Goal: Information Seeking & Learning: Compare options

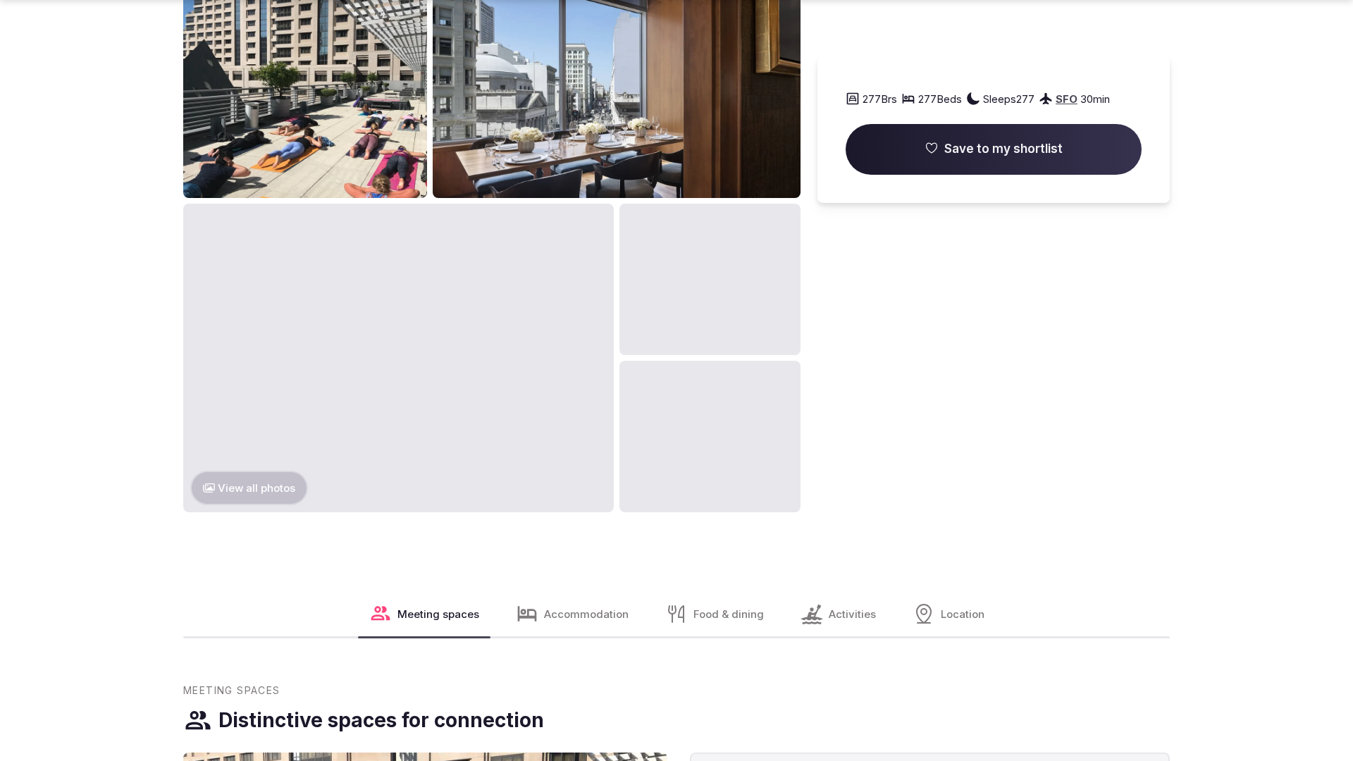
scroll to position [2109, 0]
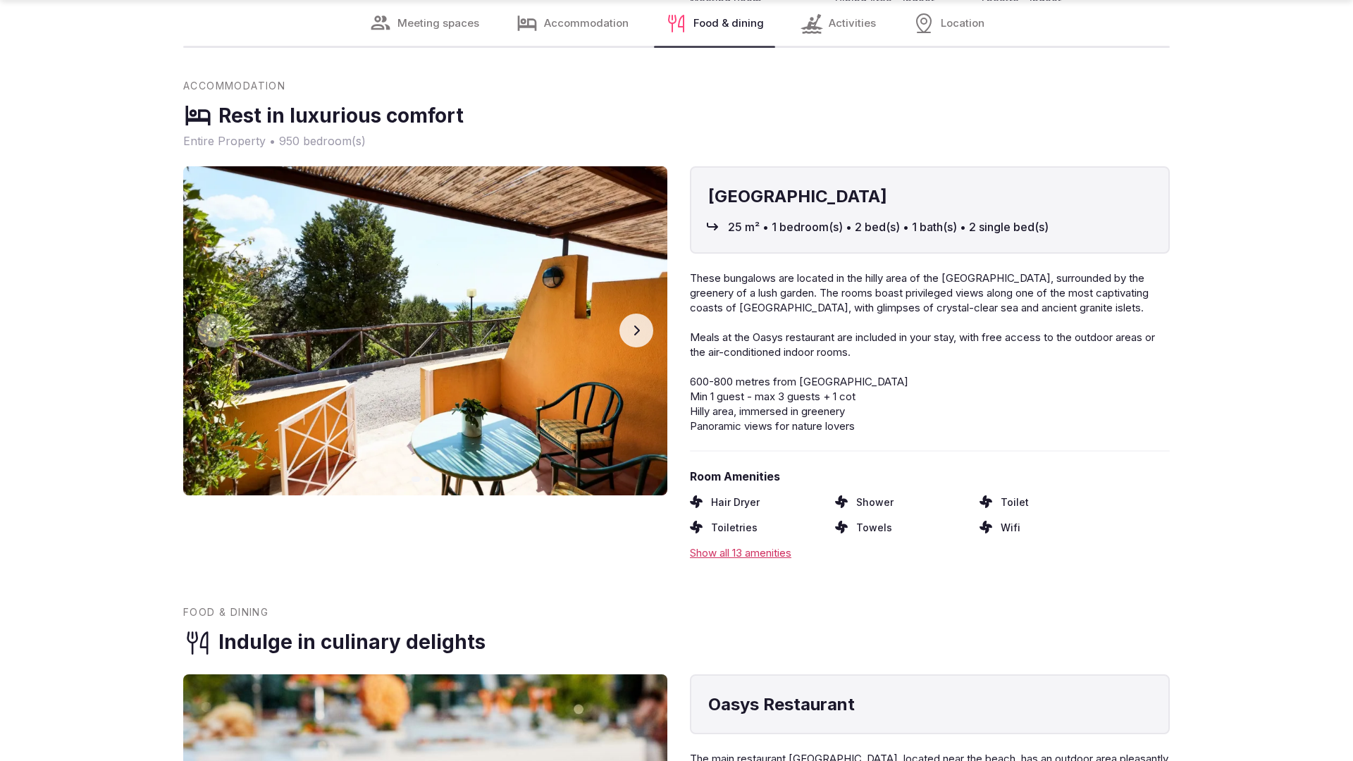
scroll to position [2836, 0]
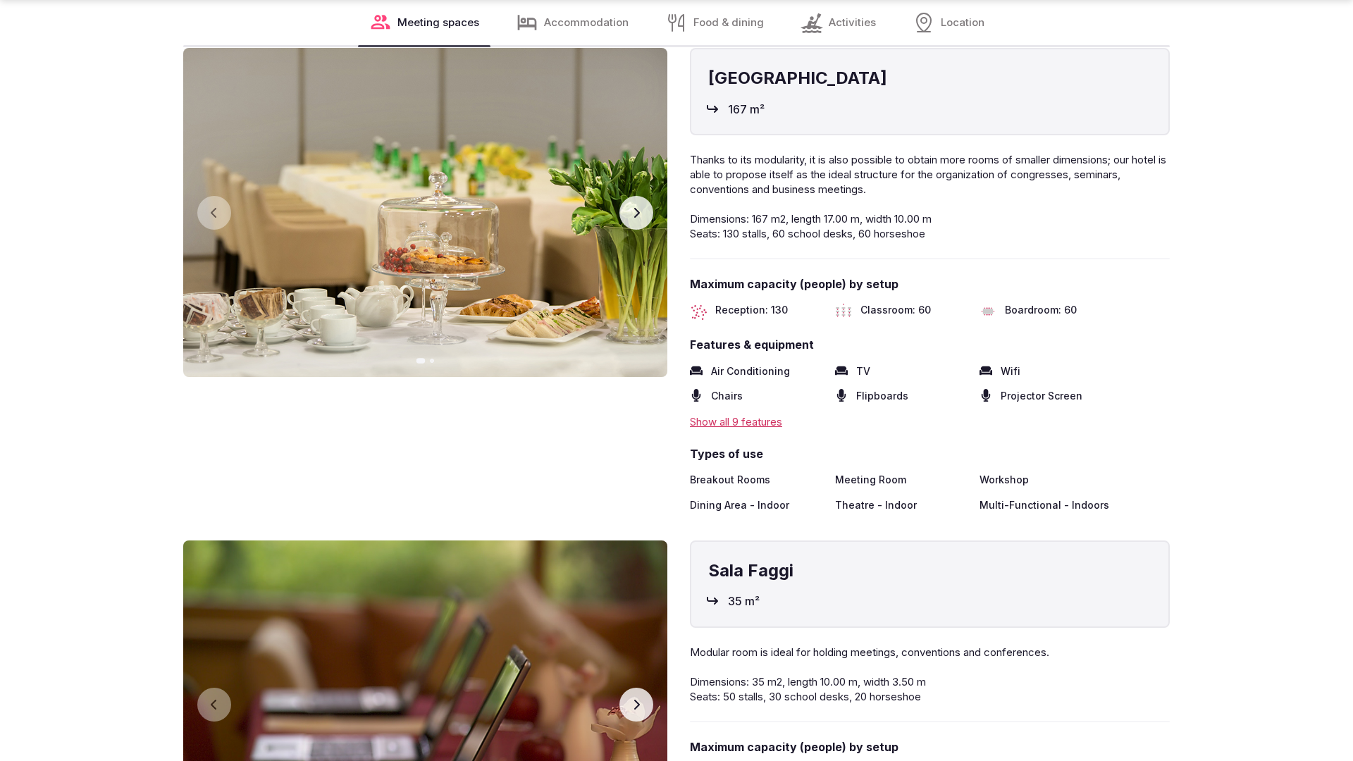
scroll to position [2836, 0]
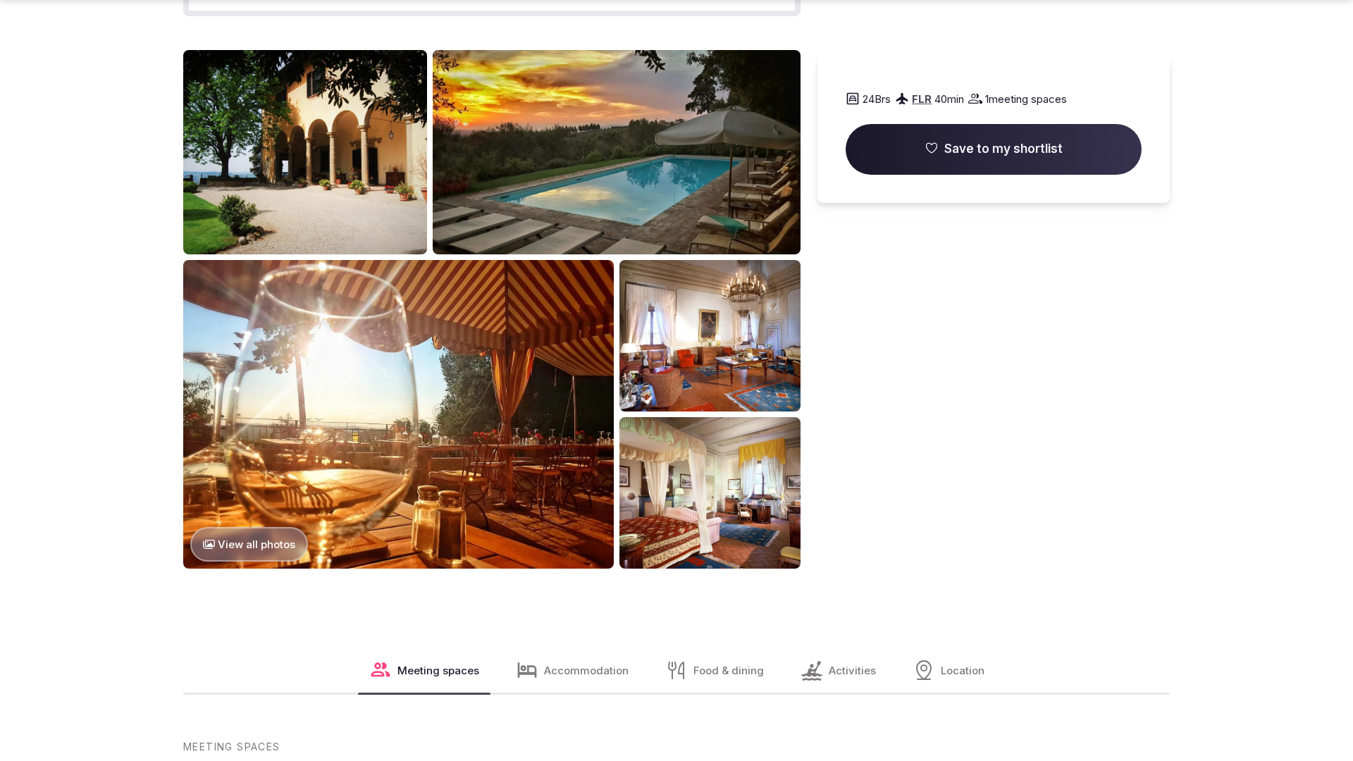
scroll to position [2152, 0]
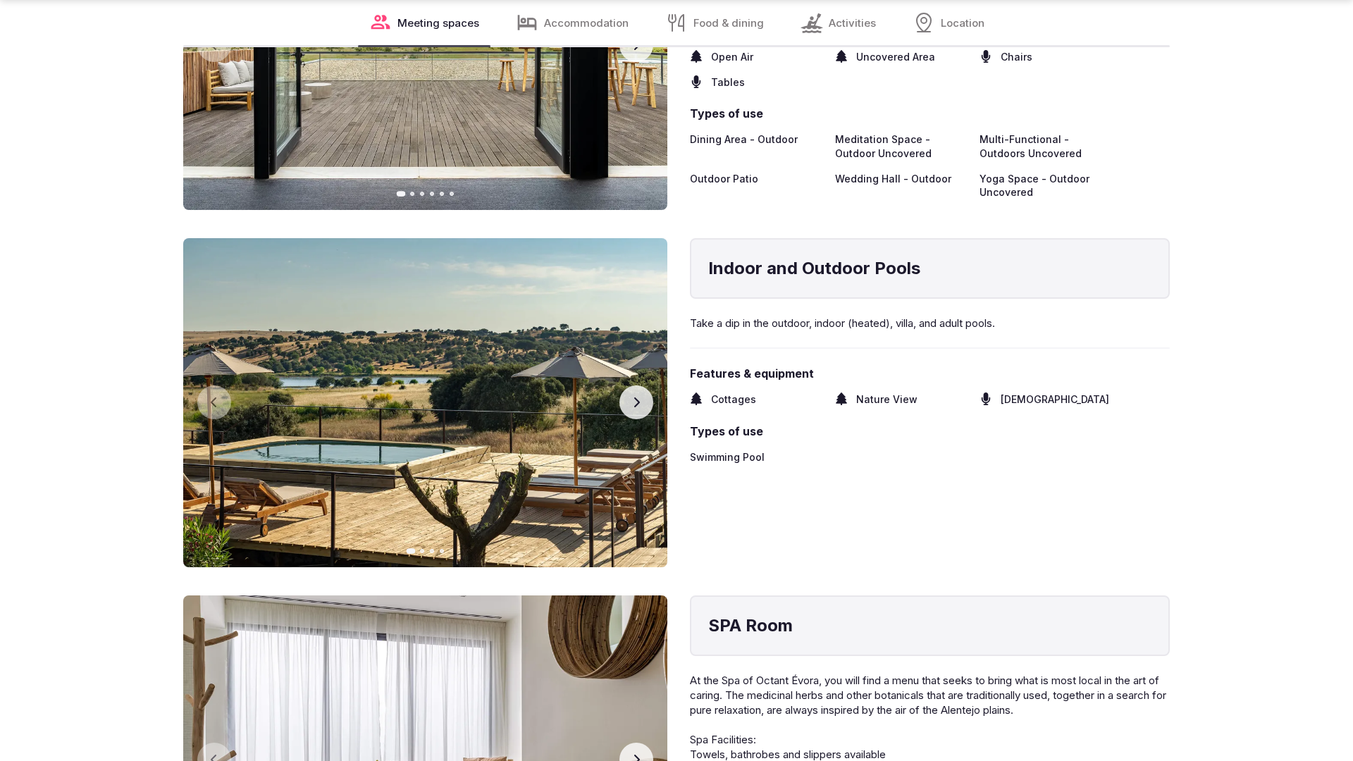
scroll to position [2836, 0]
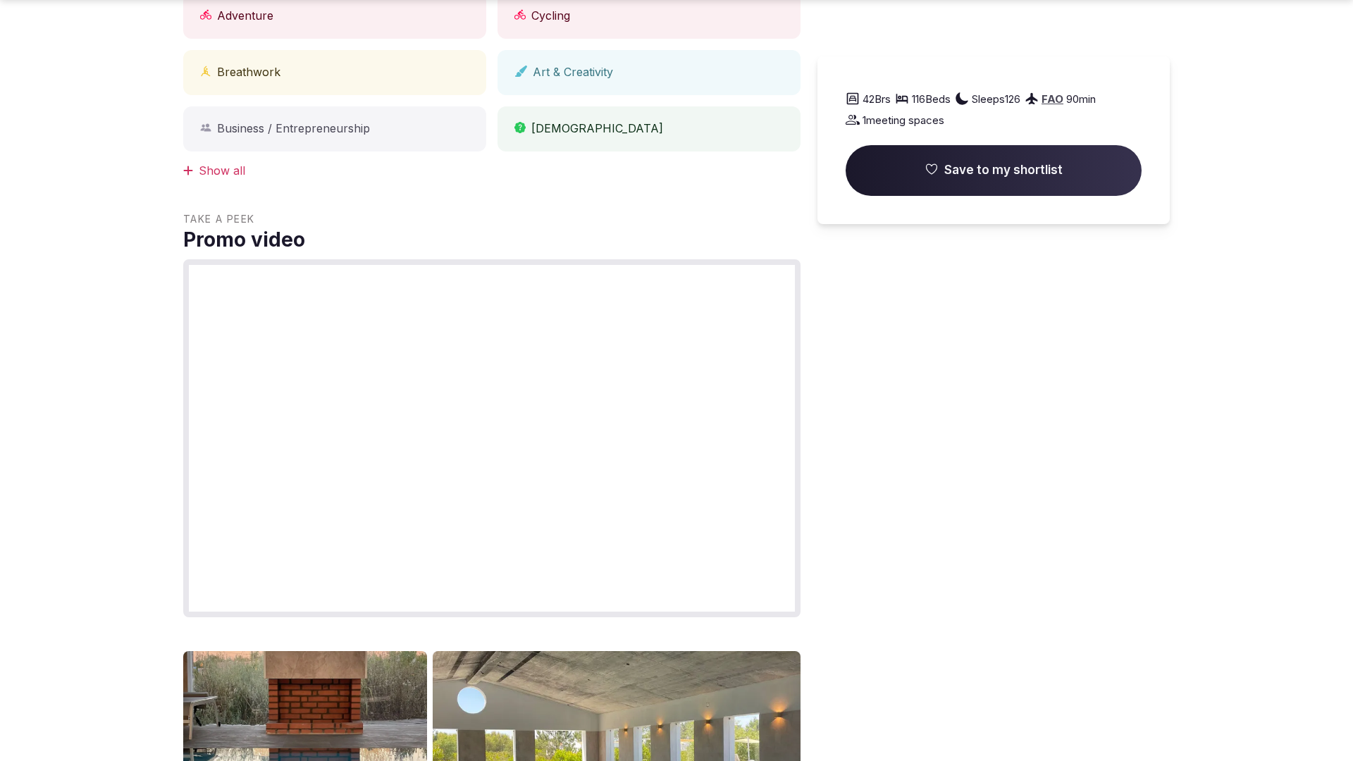
scroll to position [2152, 0]
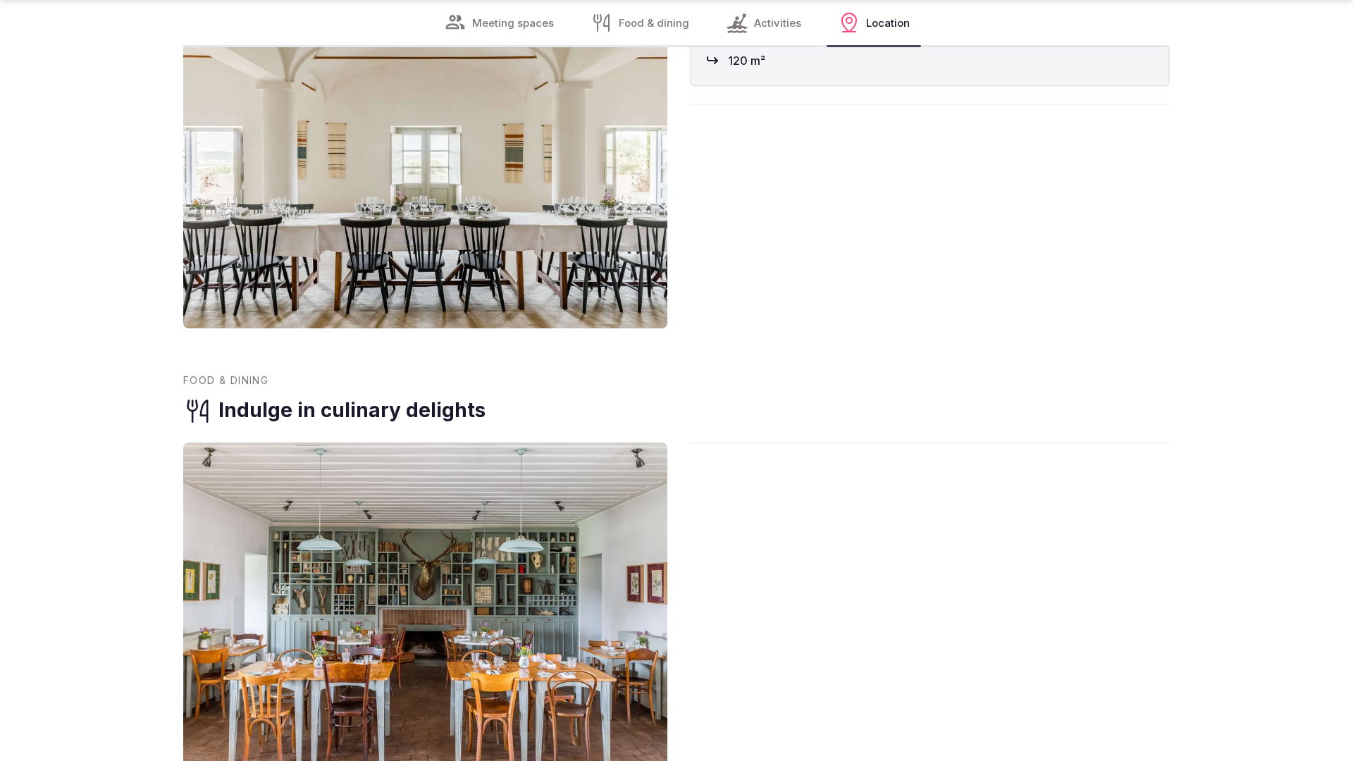
scroll to position [2794, 0]
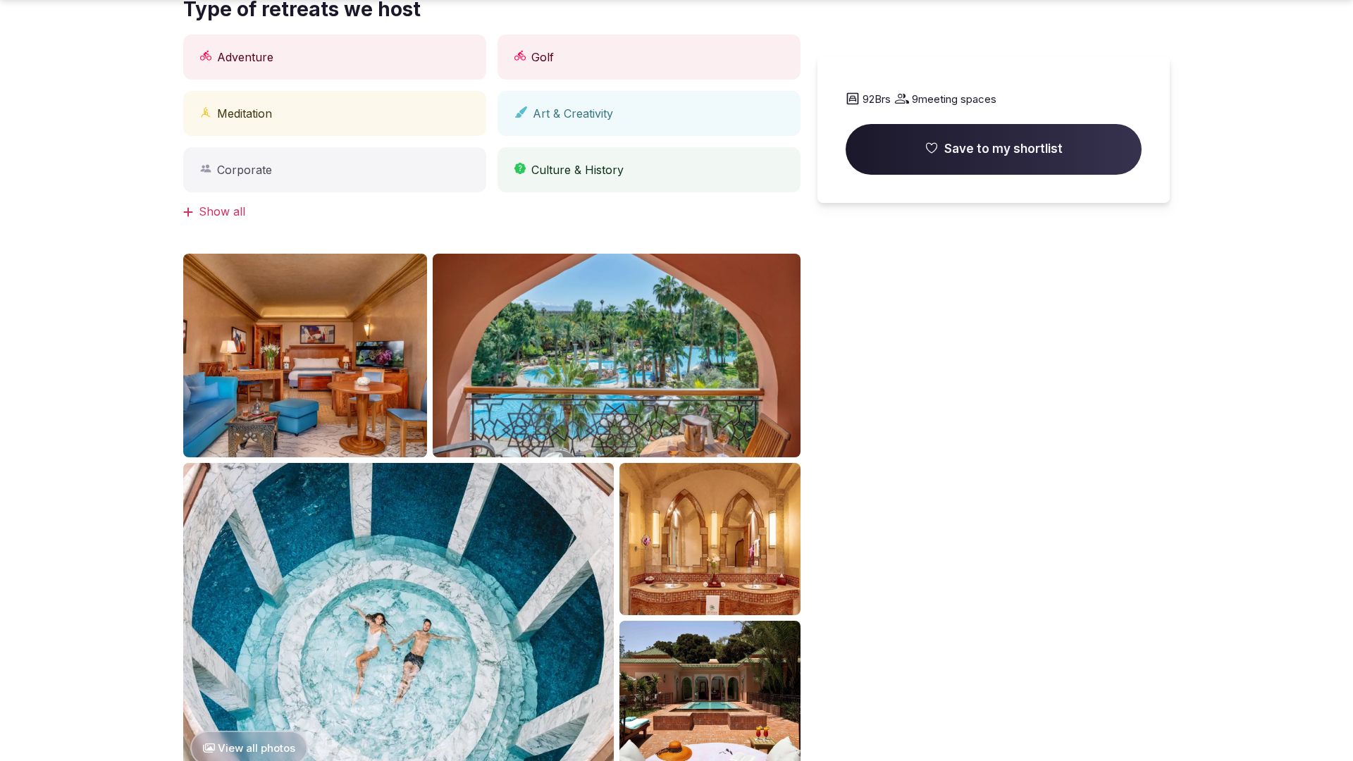
scroll to position [1420, 0]
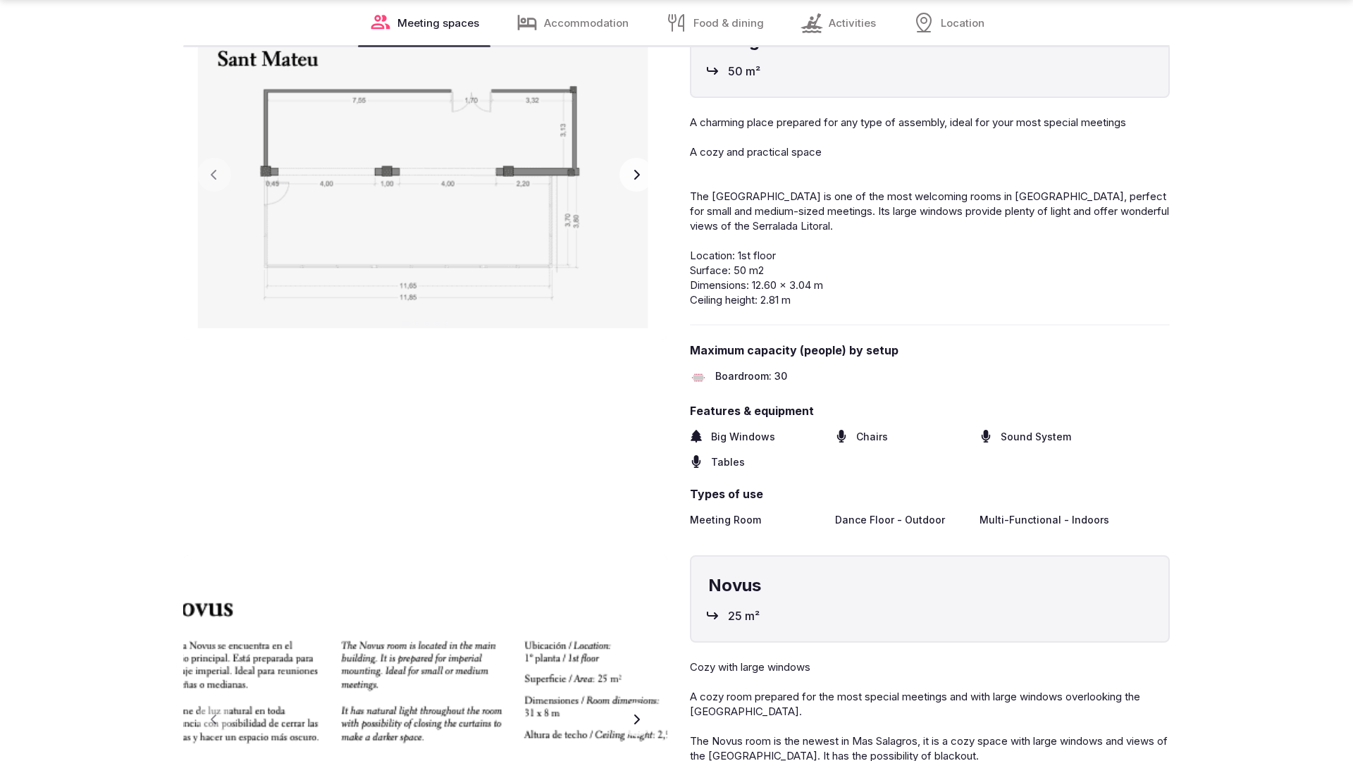
scroll to position [2836, 0]
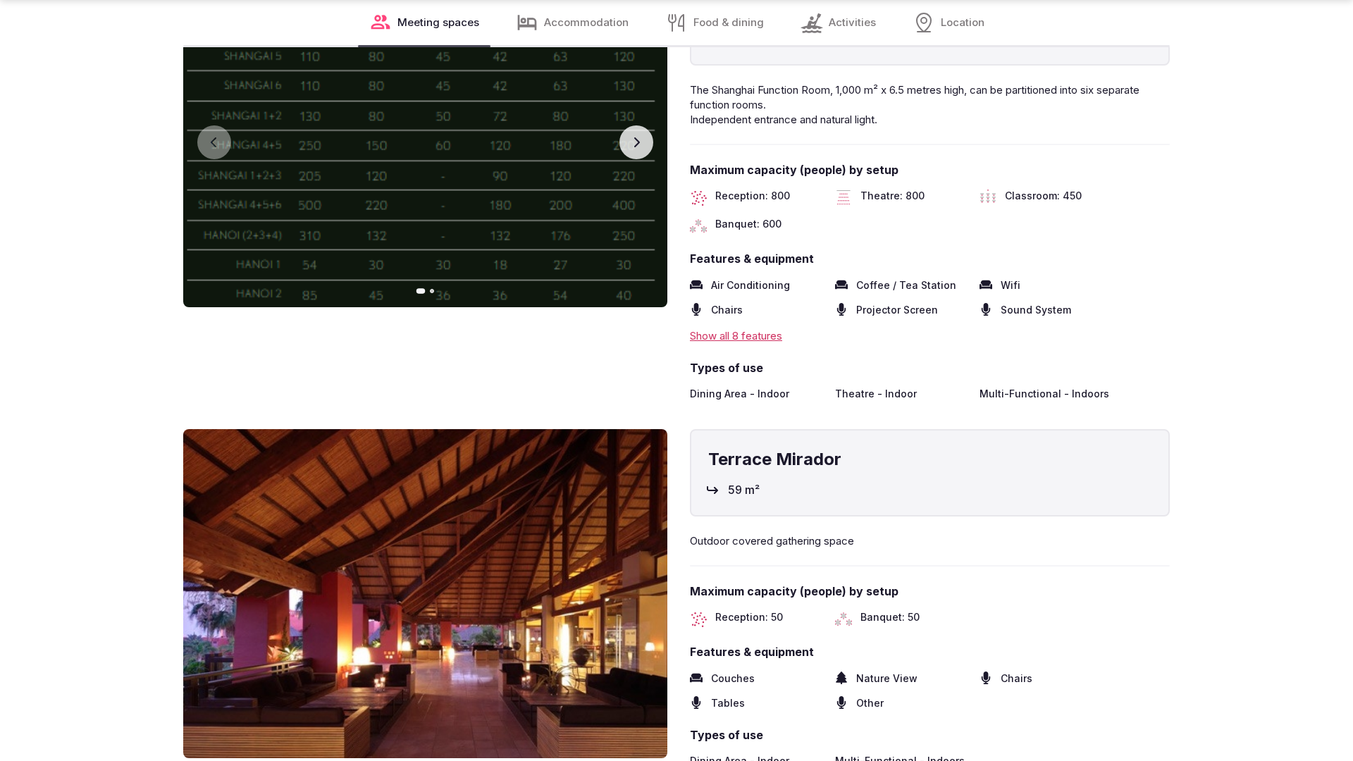
scroll to position [2835, 0]
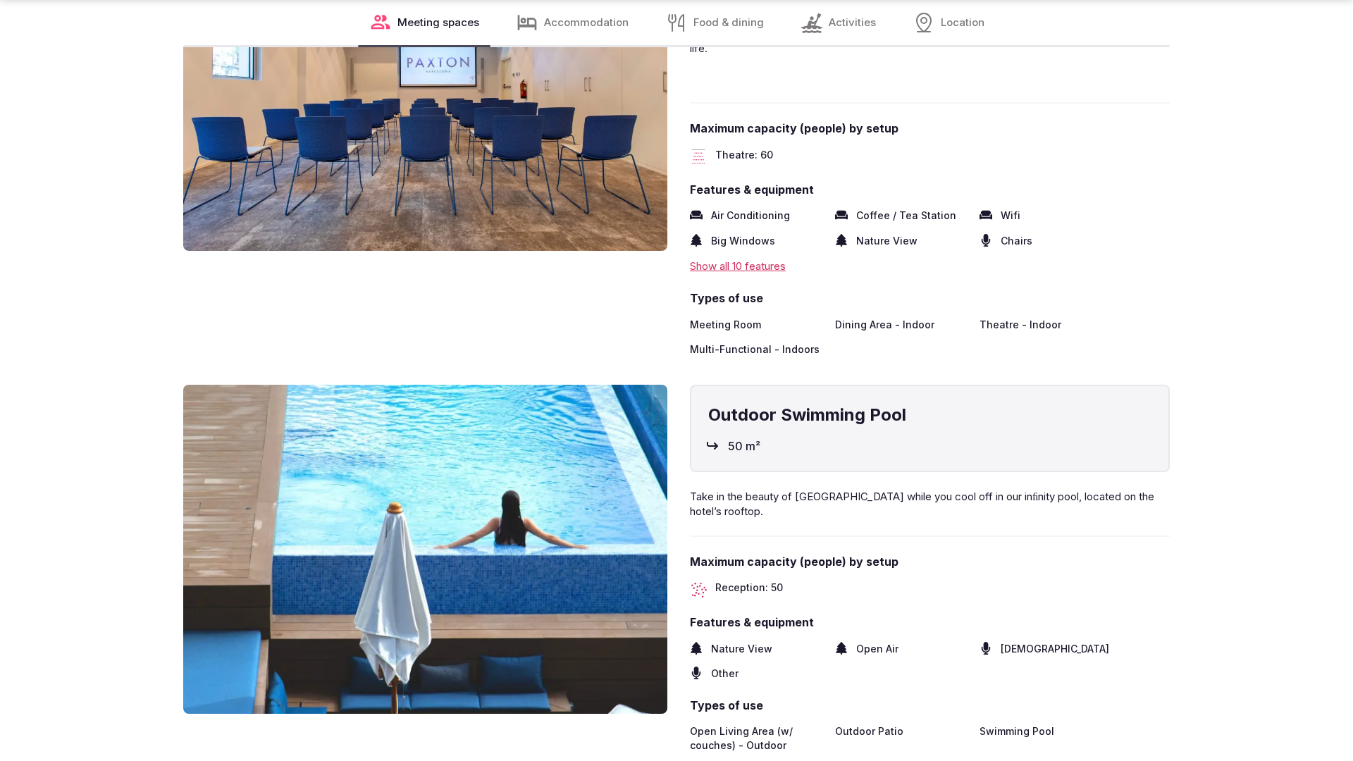
scroll to position [2836, 0]
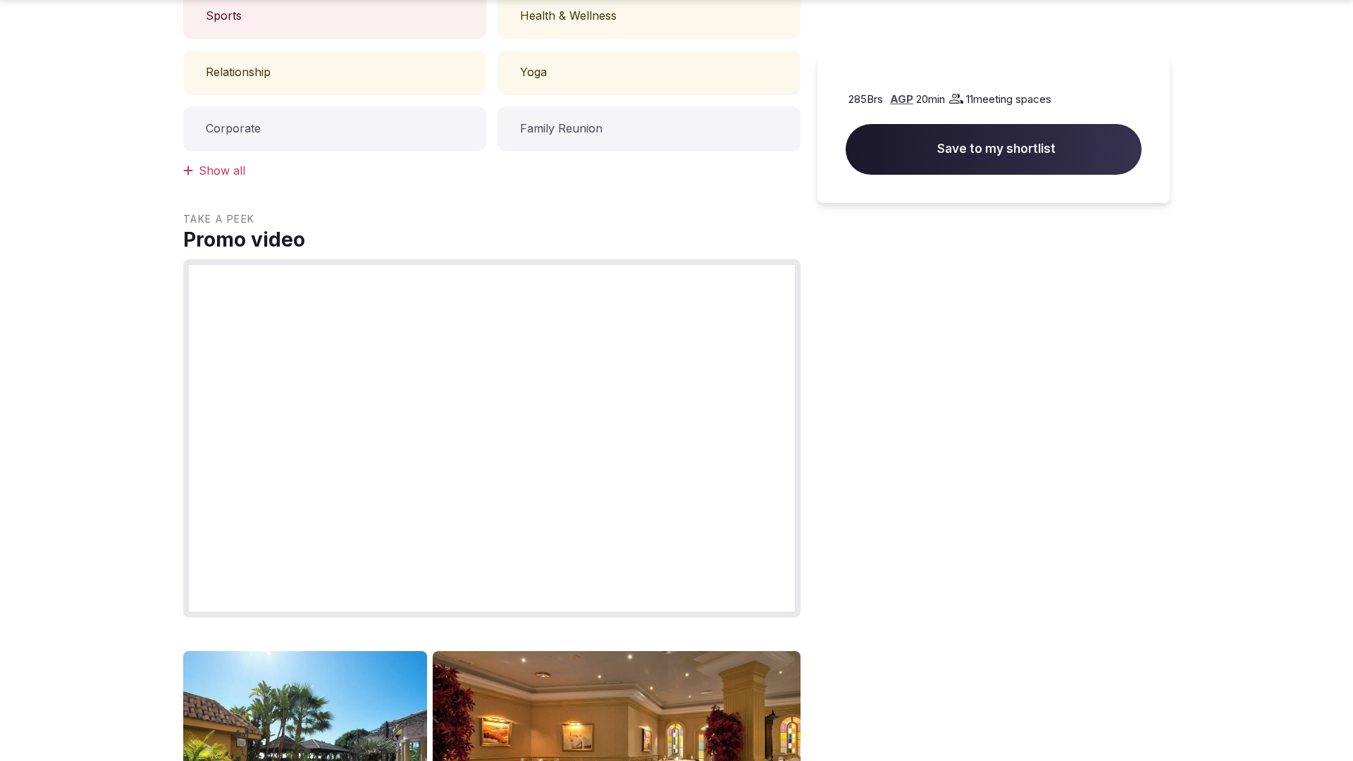
scroll to position [1420, 0]
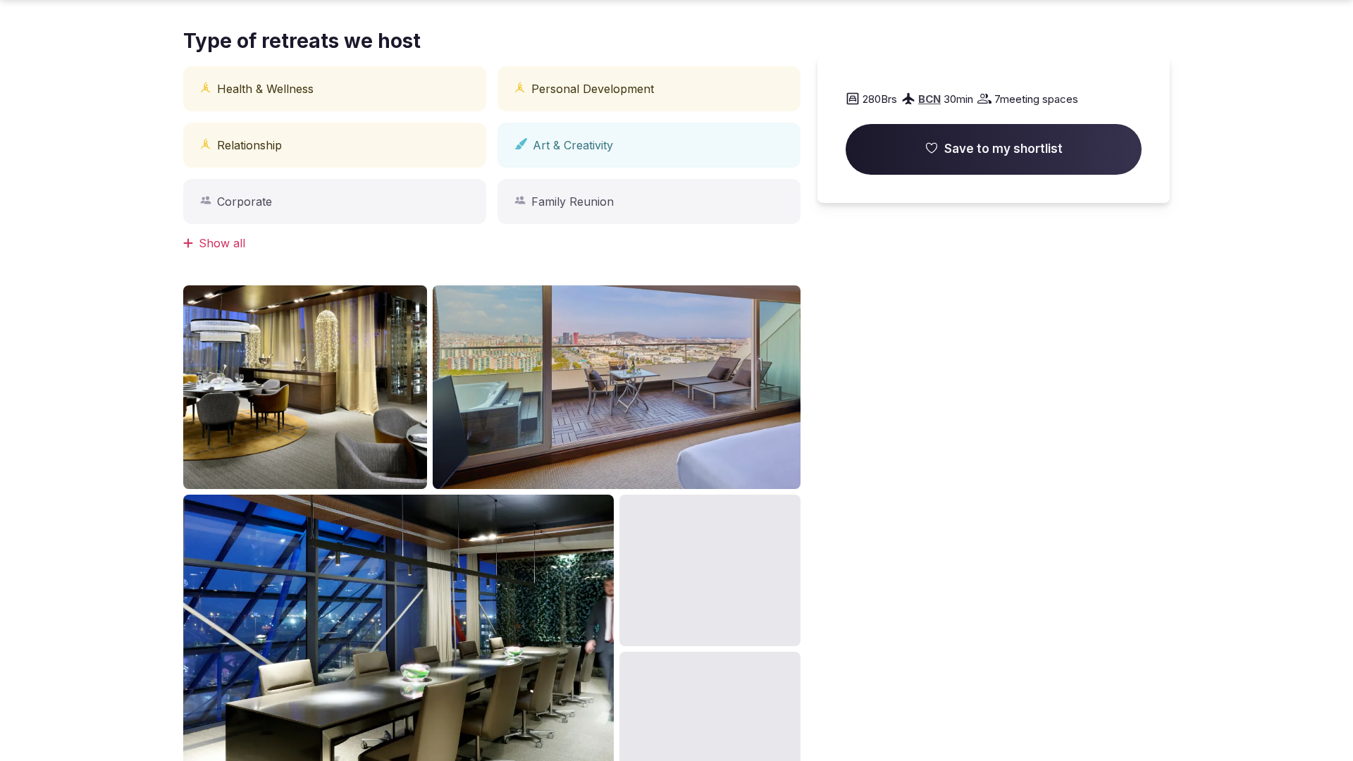
scroll to position [1420, 0]
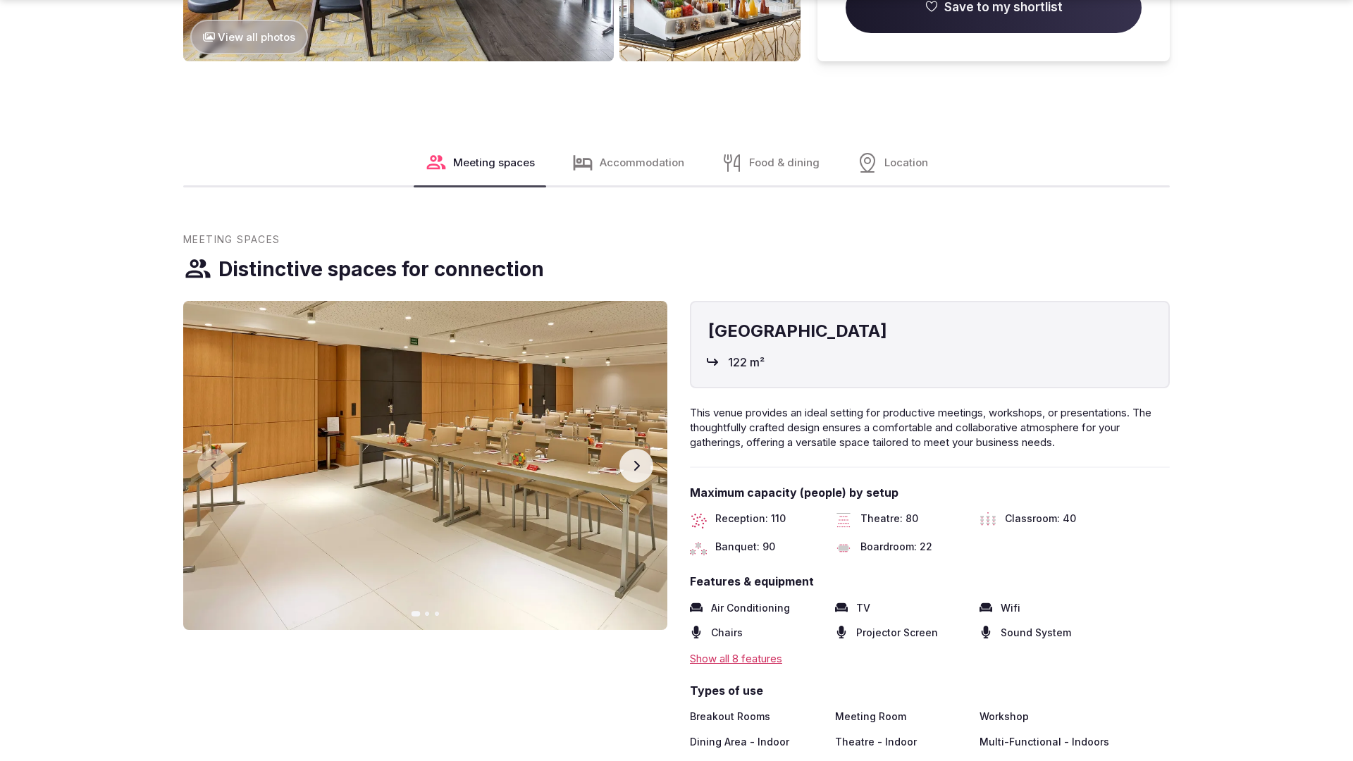
scroll to position [2152, 0]
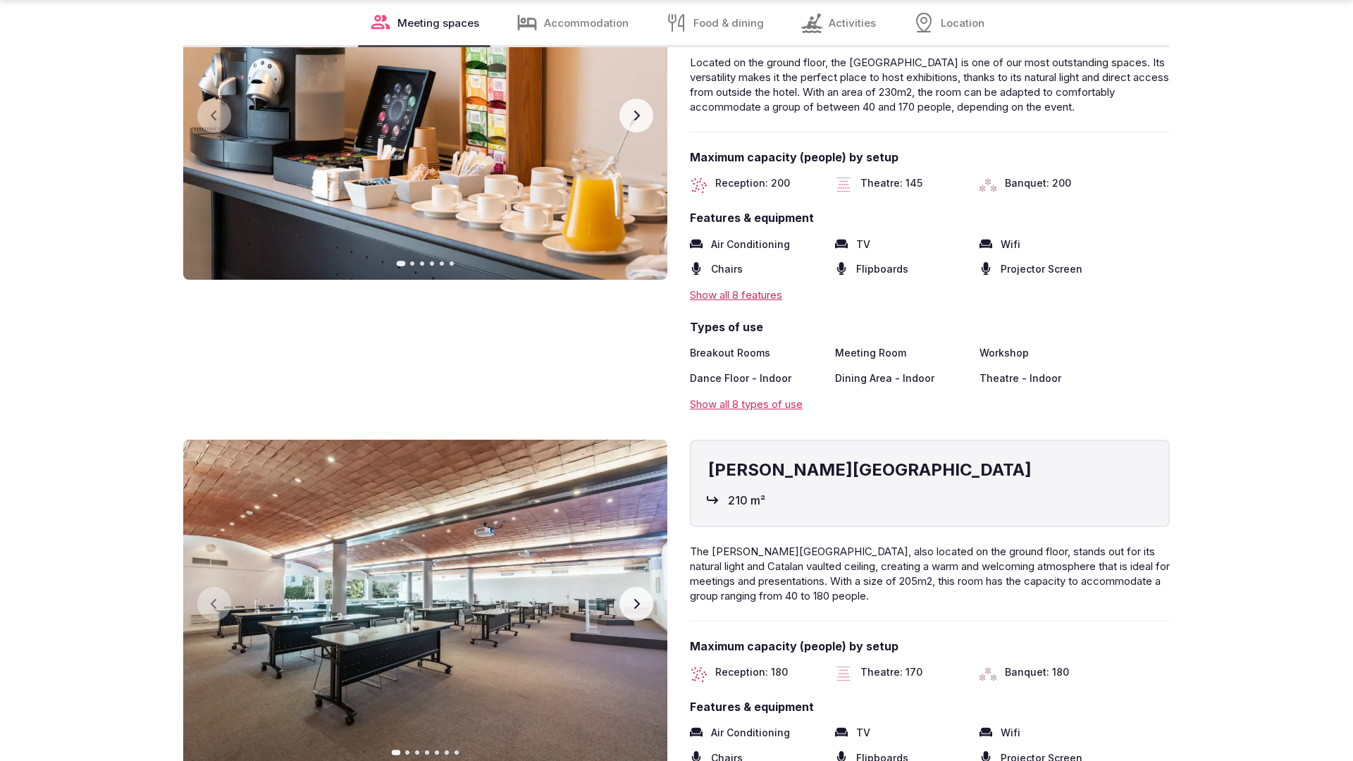
scroll to position [2832, 0]
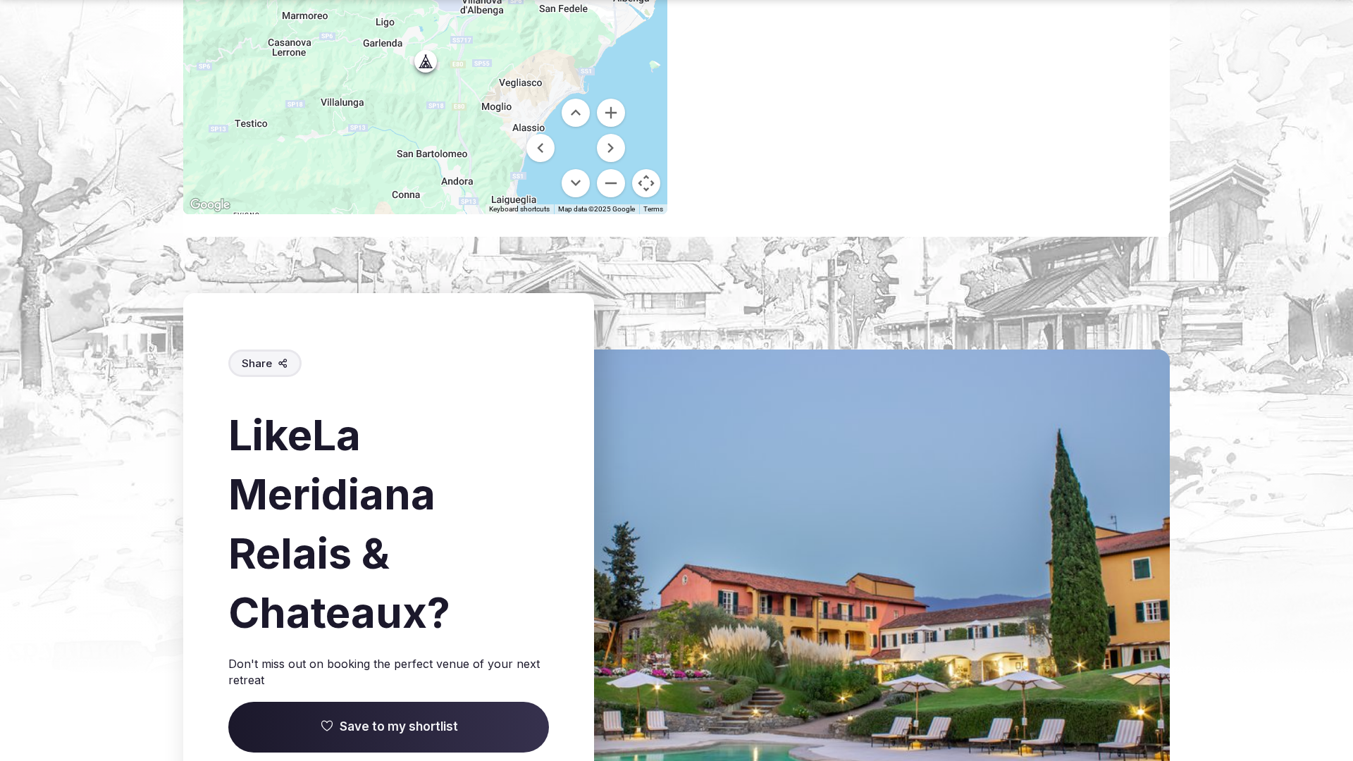
scroll to position [2004, 0]
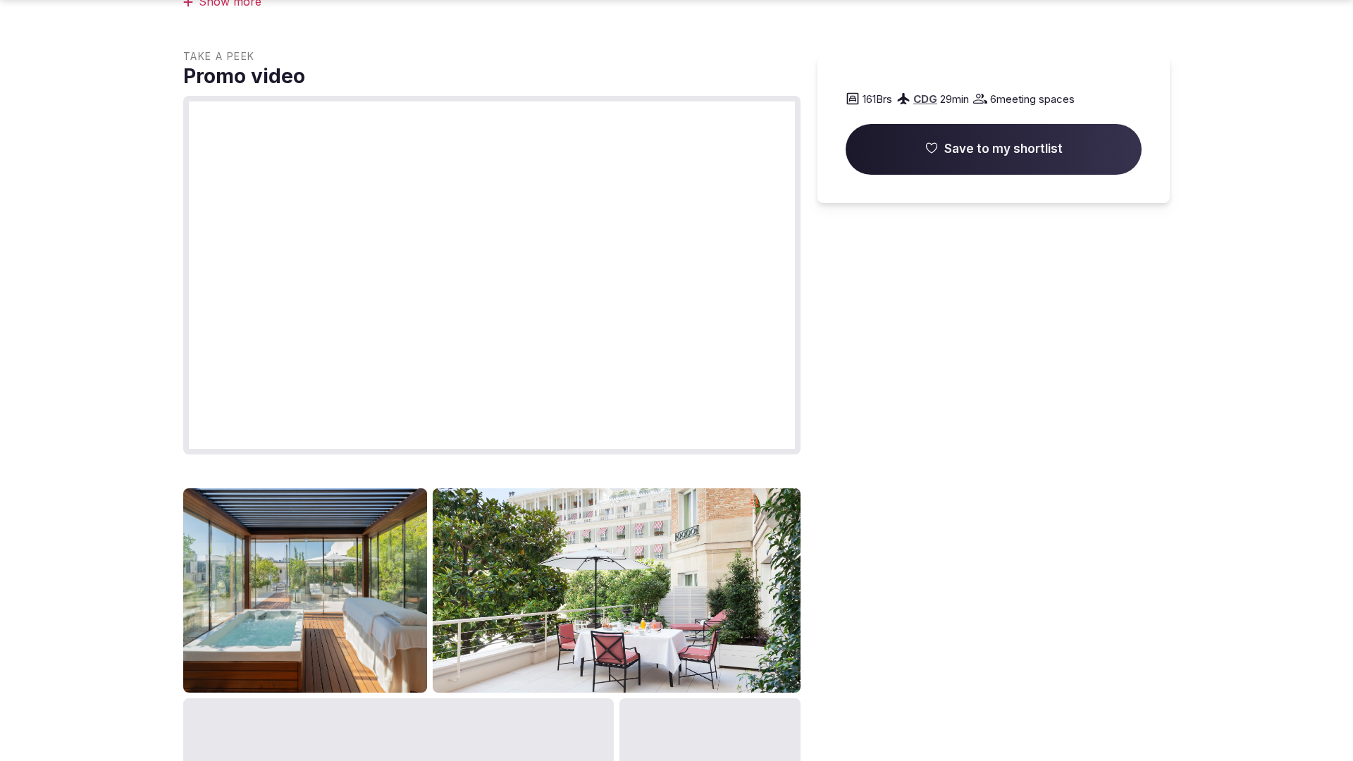
scroll to position [1420, 0]
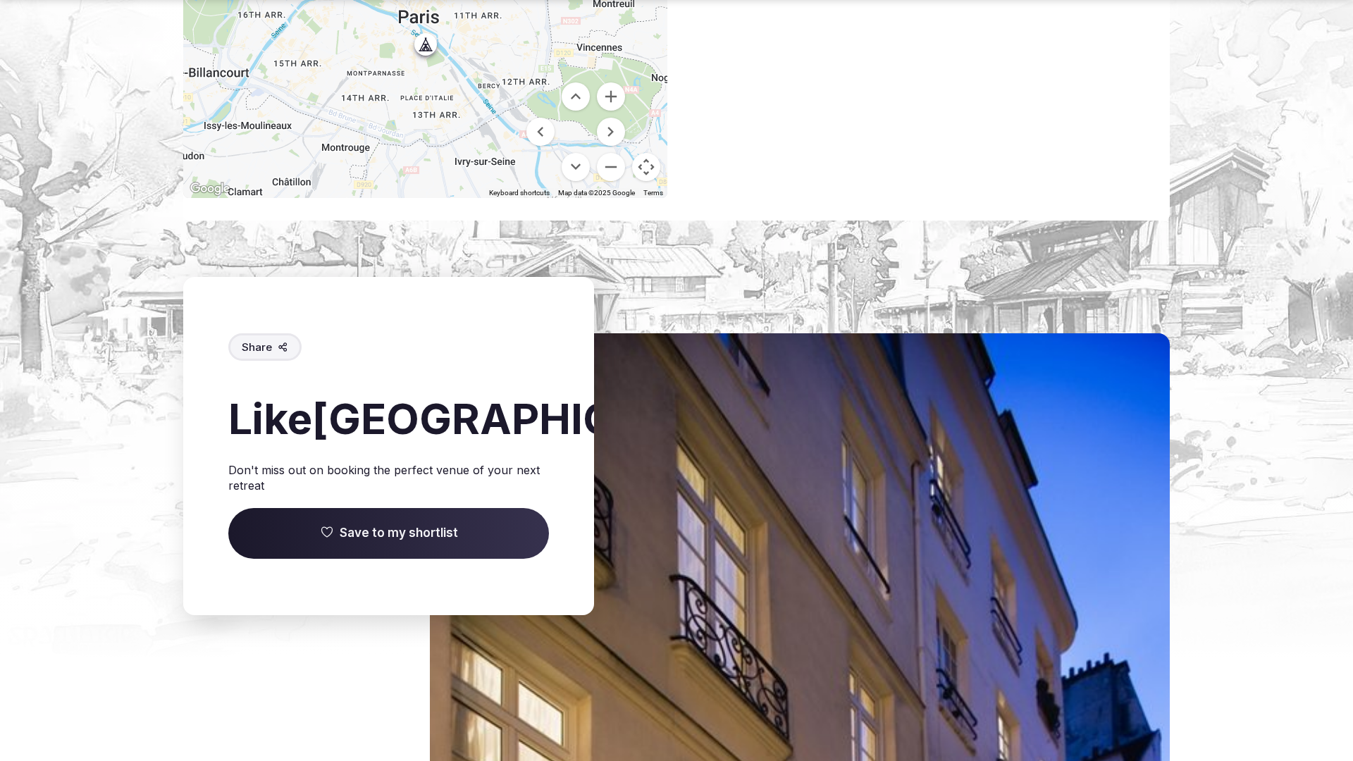
scroll to position [2143, 0]
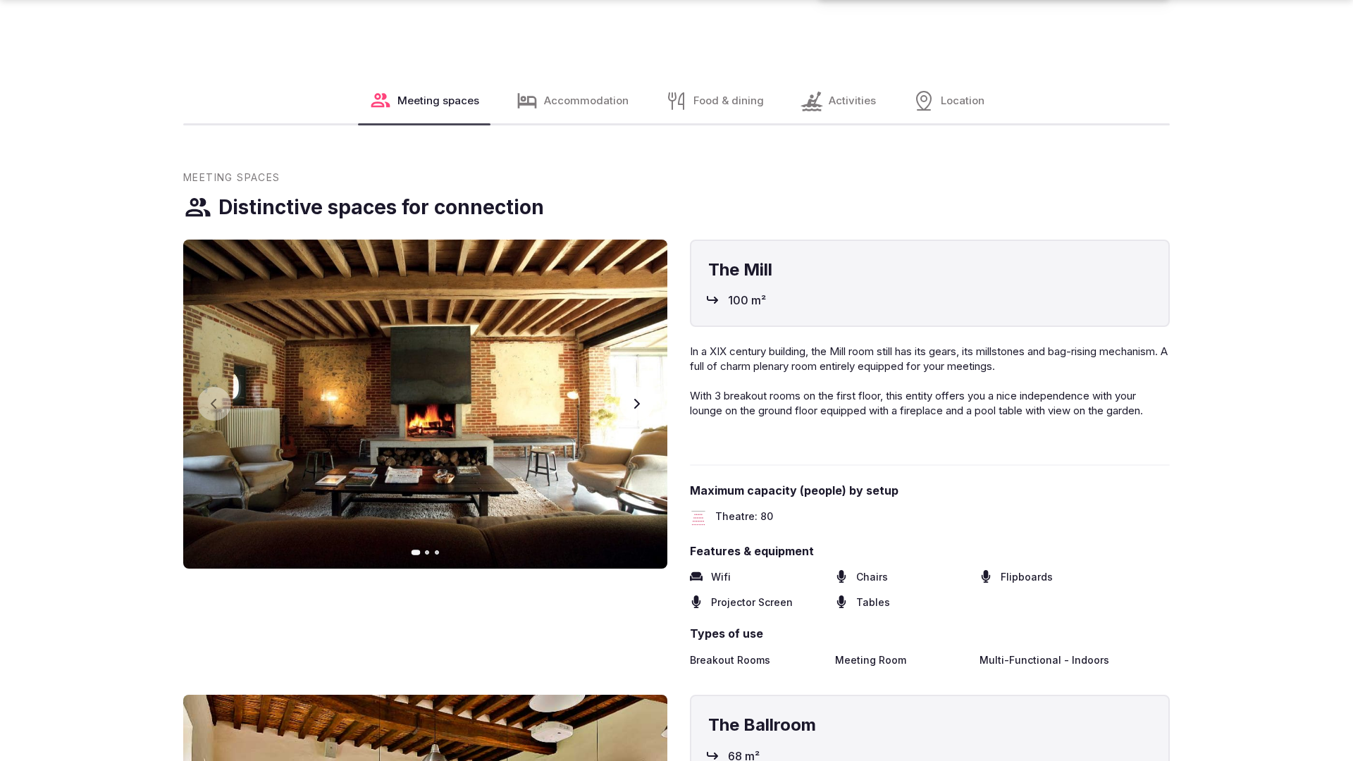
scroll to position [2152, 0]
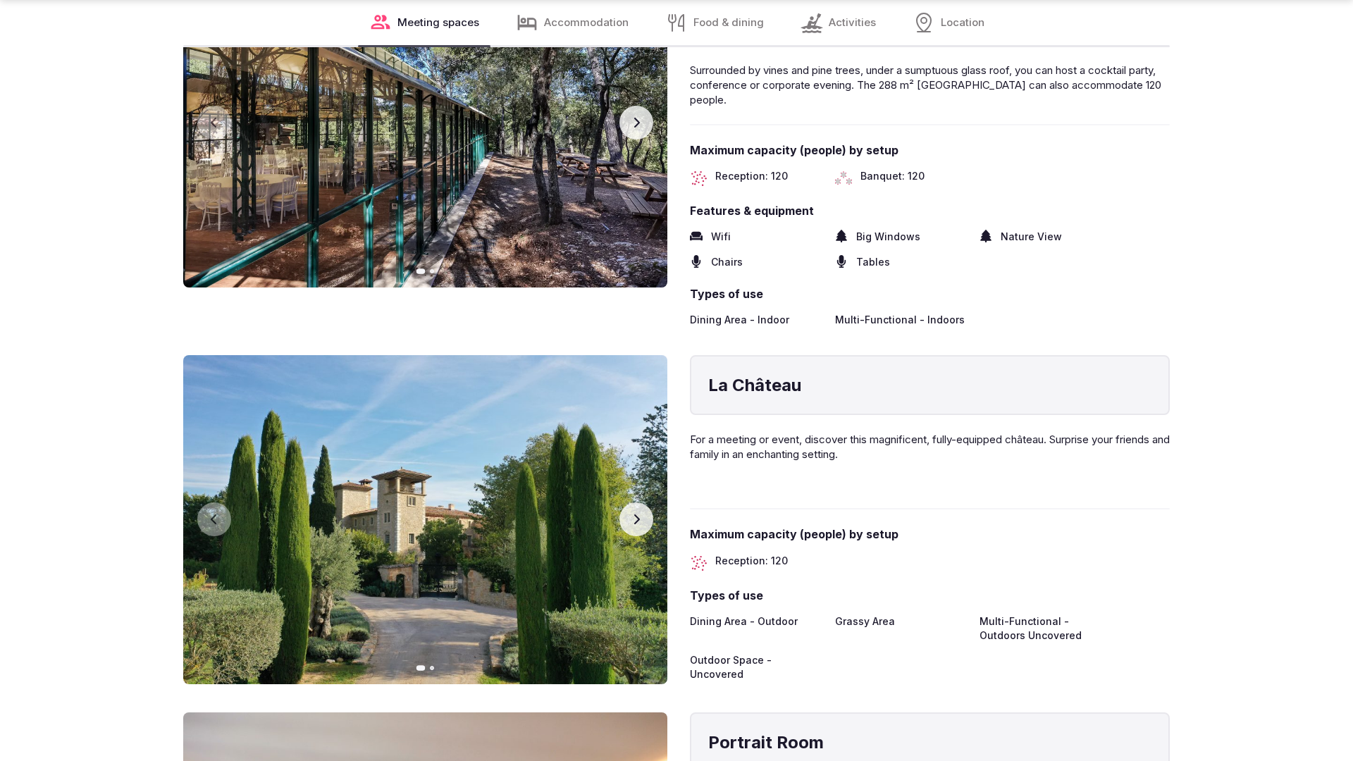
scroll to position [2836, 0]
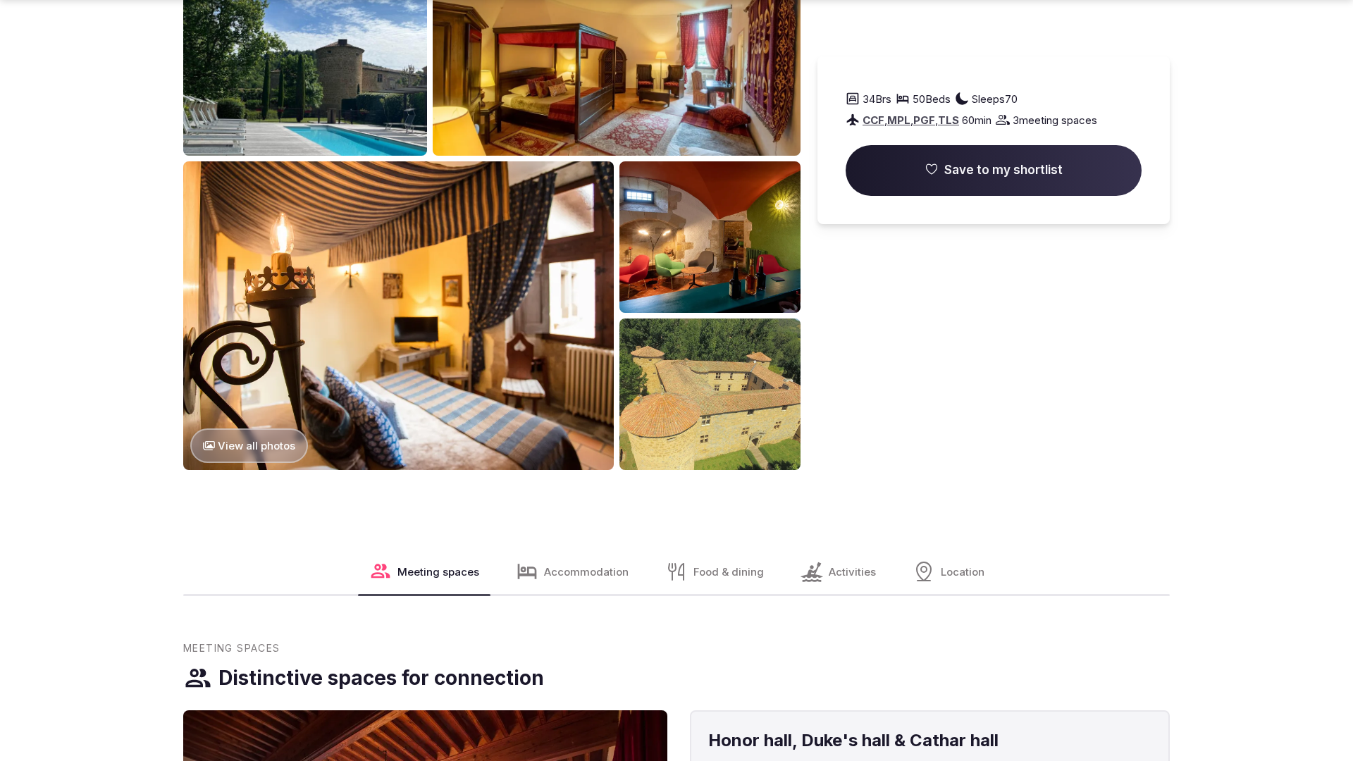
scroll to position [2152, 0]
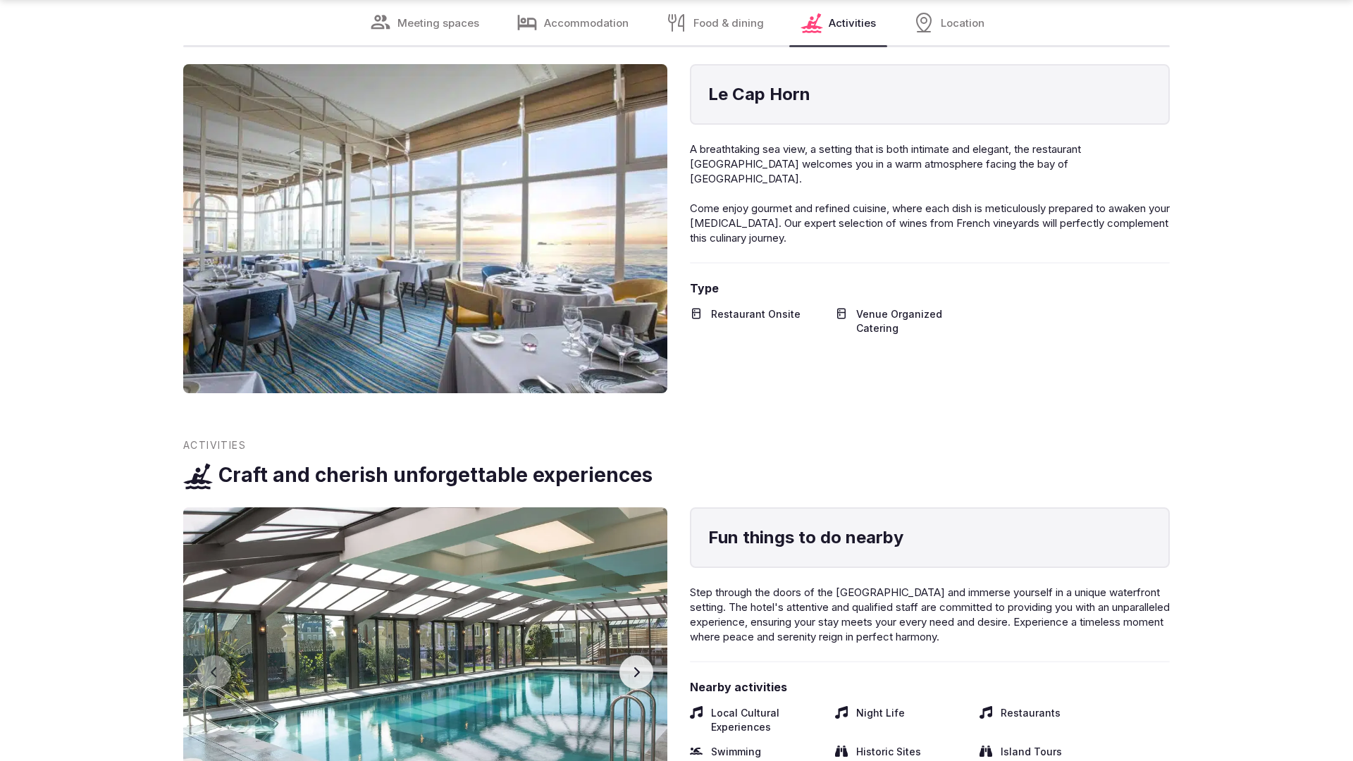
scroll to position [2785, 0]
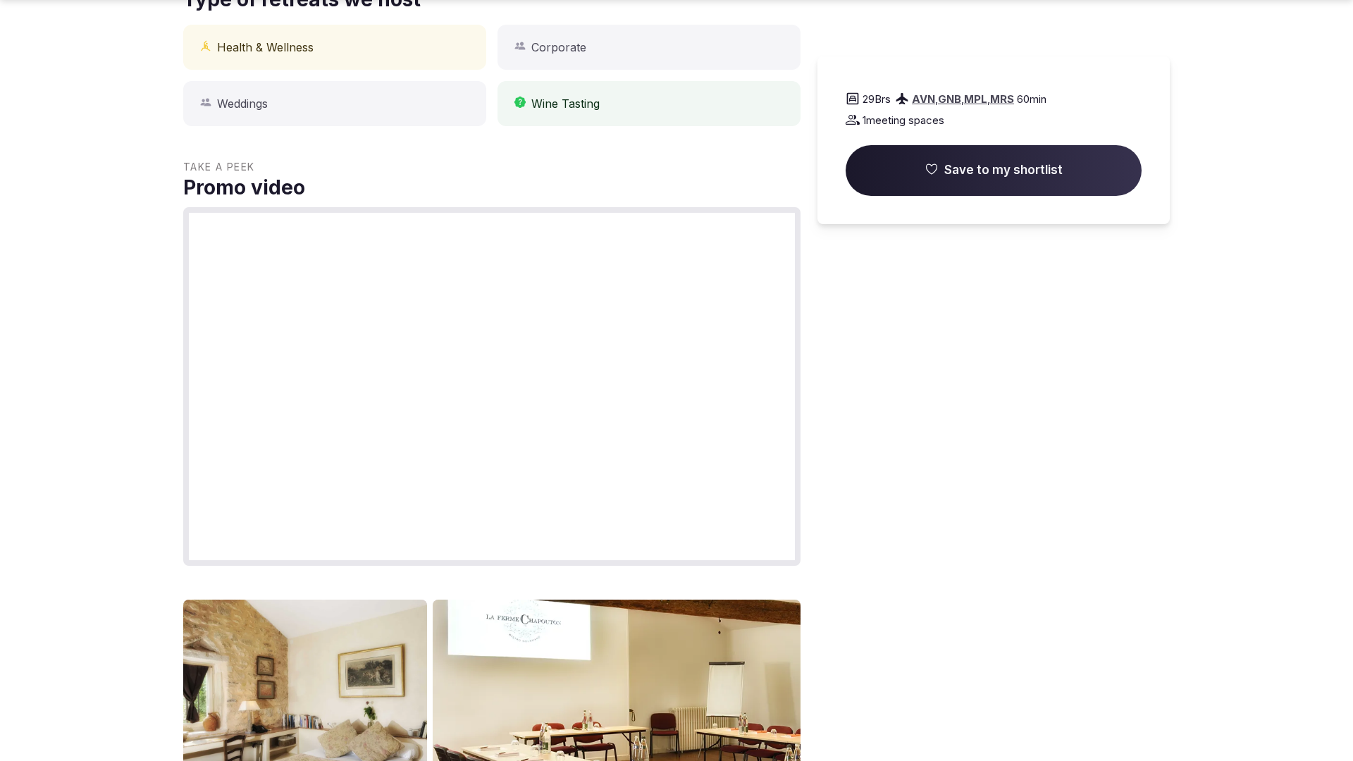
scroll to position [2152, 0]
